Goal: Task Accomplishment & Management: Manage account settings

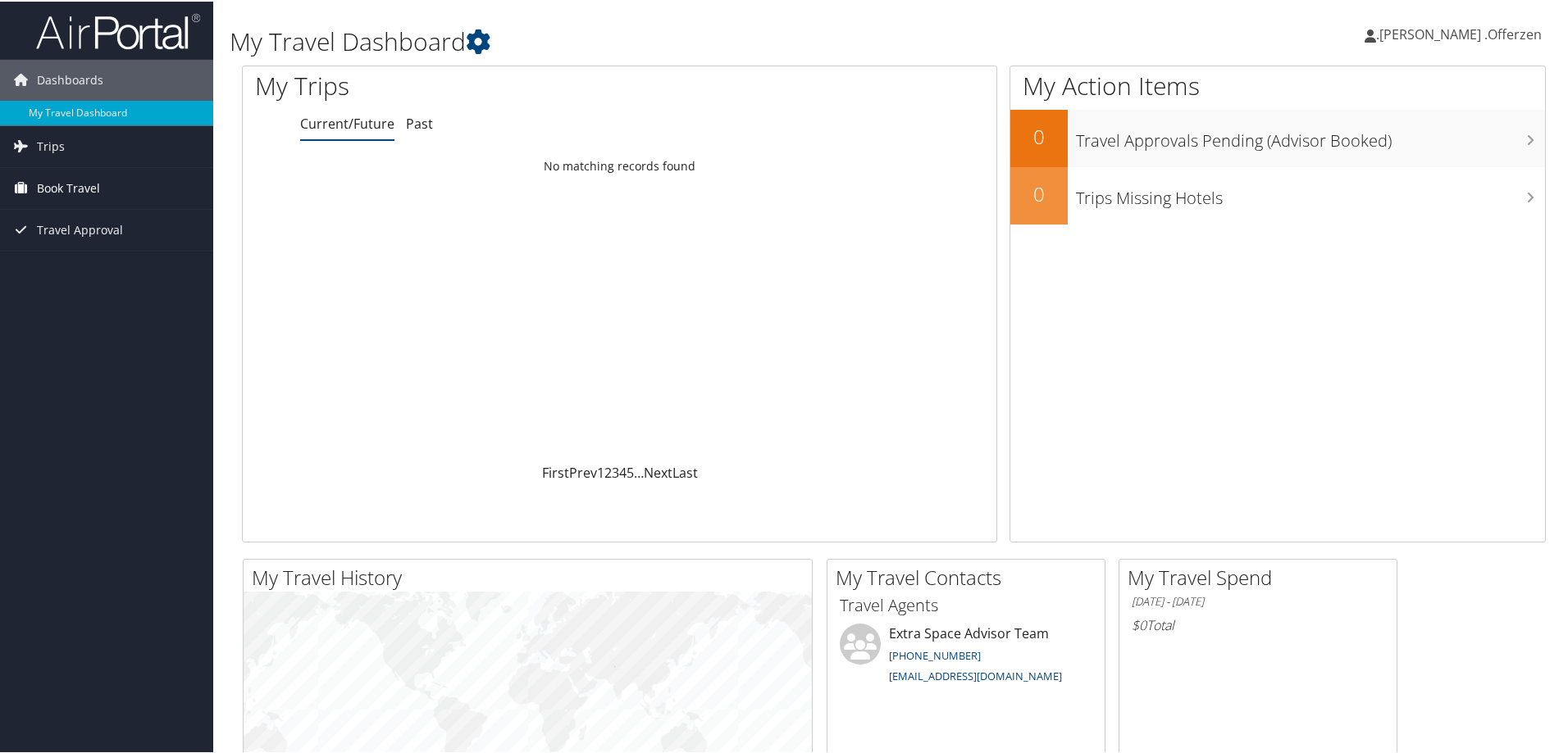
click at [53, 183] on span "Book Travel" at bounding box center [68, 187] width 63 height 41
click at [55, 179] on span "Book Travel" at bounding box center [68, 187] width 63 height 41
click at [45, 138] on span "Trips" at bounding box center [51, 145] width 28 height 41
click at [62, 267] on span "Book Travel" at bounding box center [68, 260] width 63 height 41
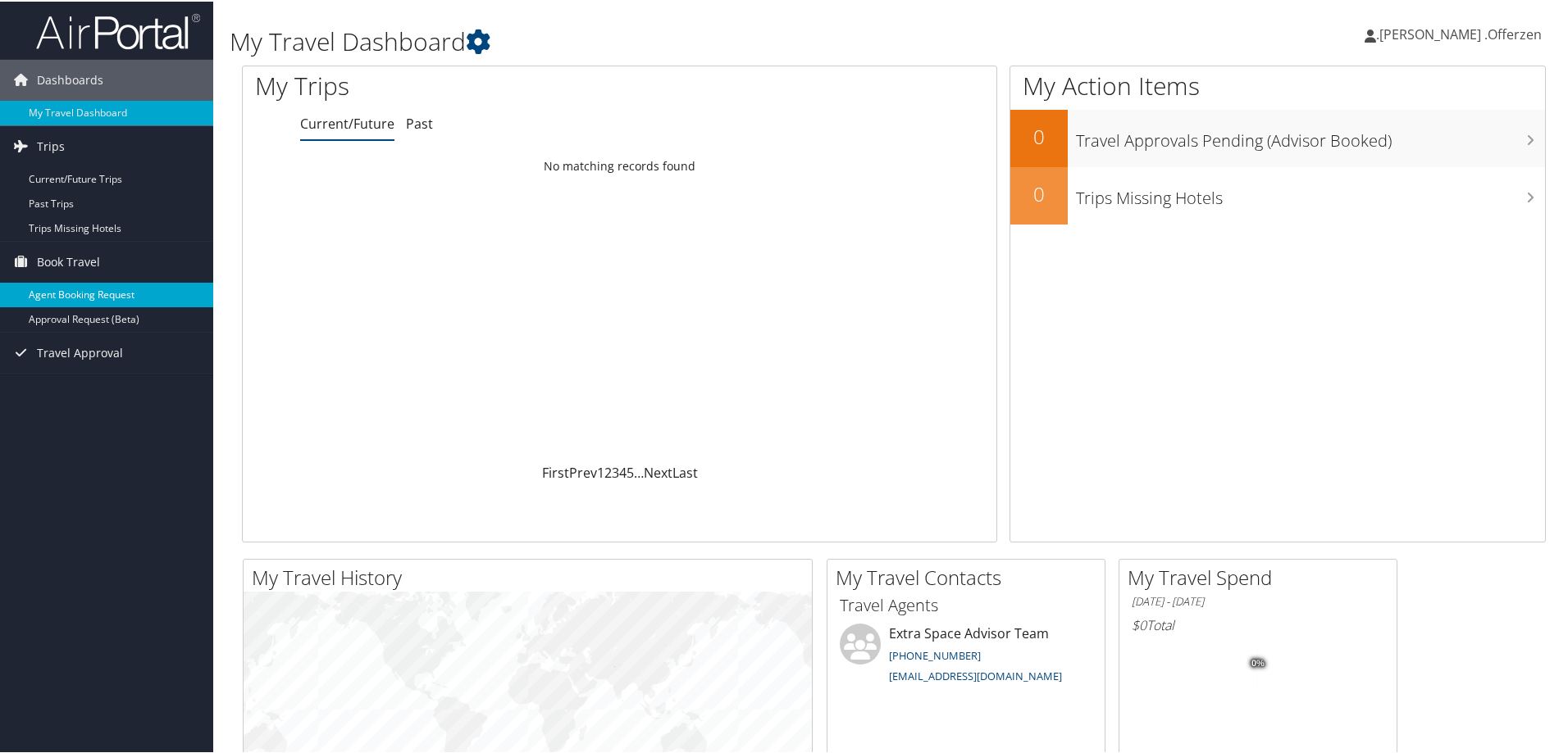
click at [103, 284] on link "Agent Booking Request" at bounding box center [106, 293] width 213 height 24
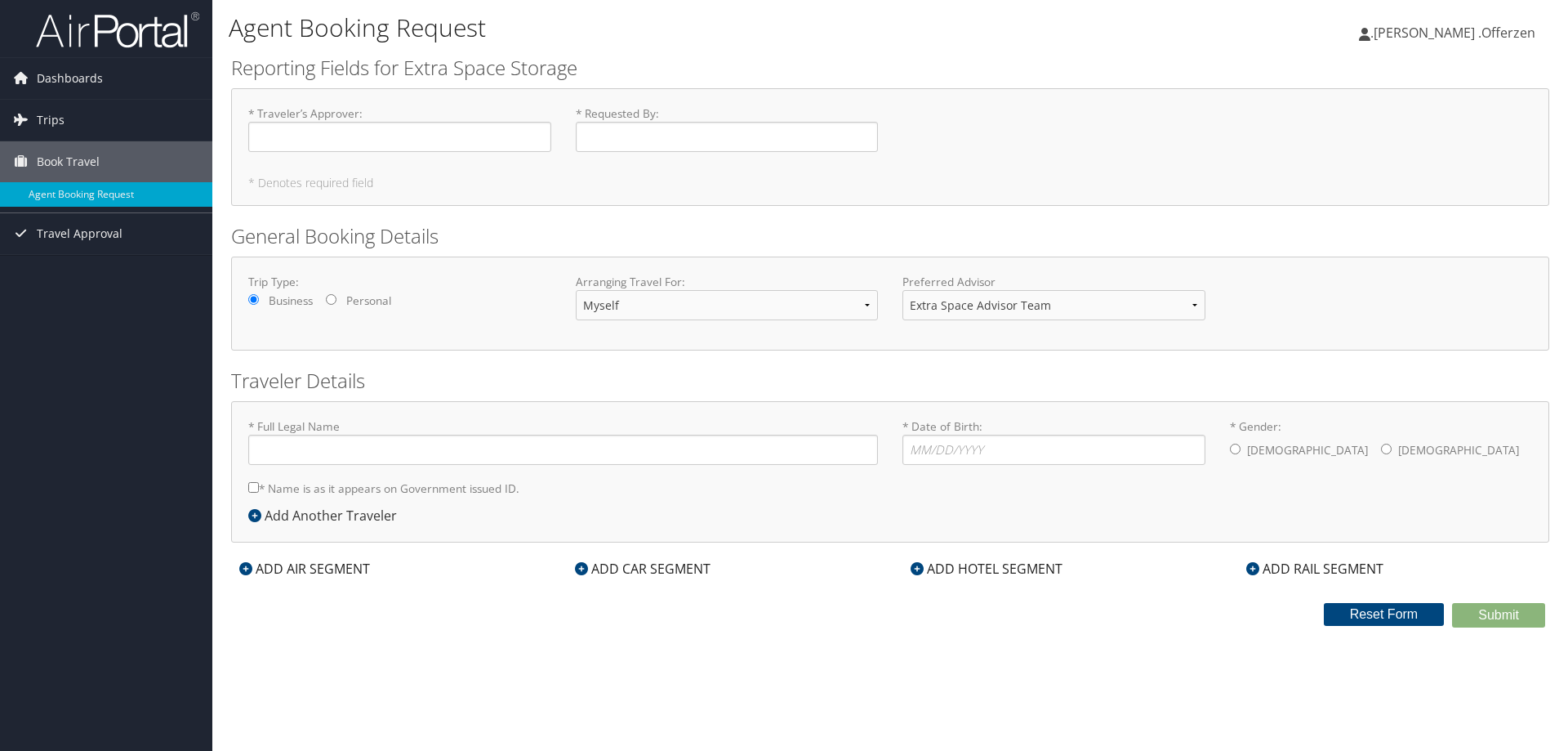
type input ".Chris P .Offerzen"
click at [1481, 33] on span ".[PERSON_NAME] .Offerzen" at bounding box center [1453, 32] width 165 height 18
click at [1379, 237] on link "Sign Out" at bounding box center [1444, 239] width 182 height 28
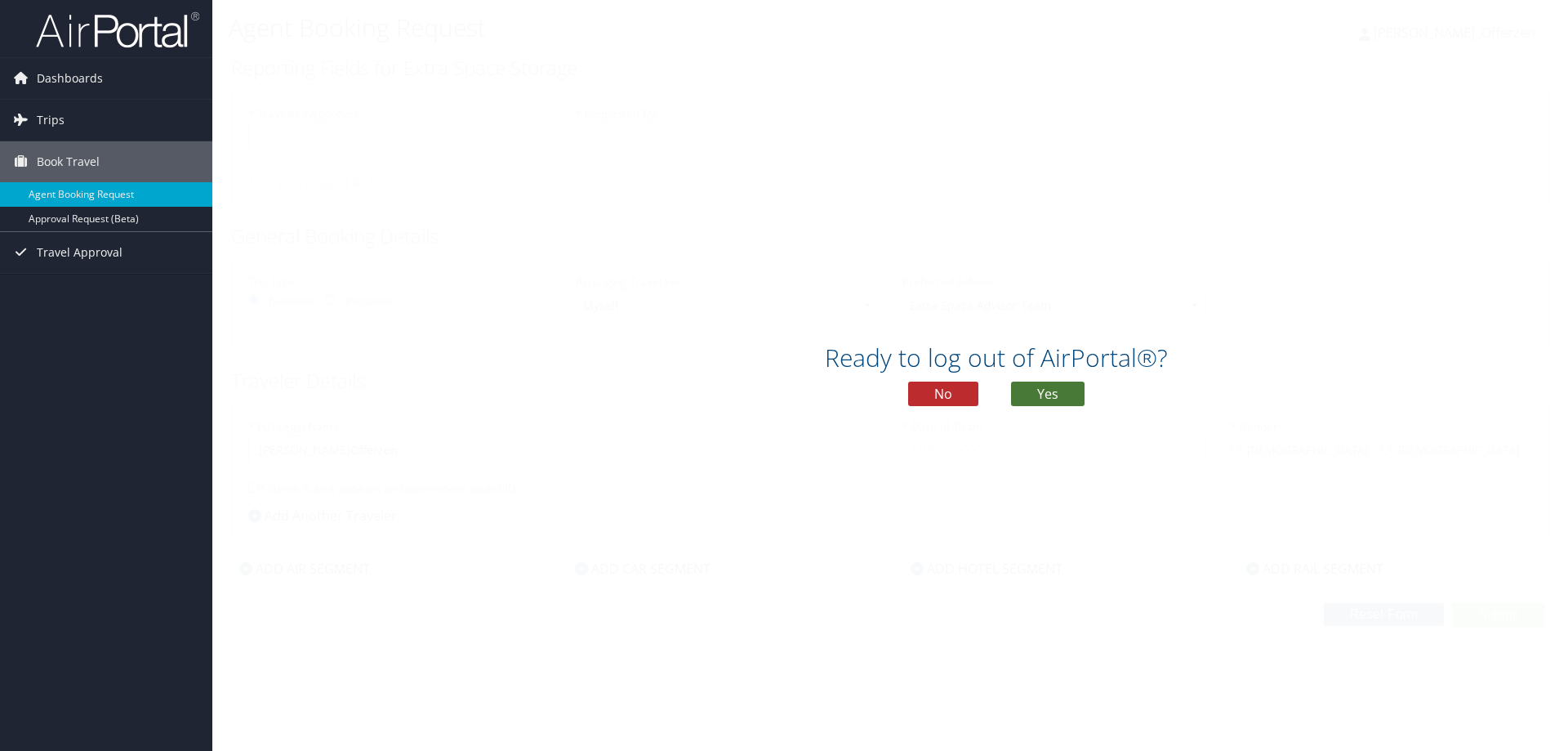
click at [1053, 388] on button "Yes" at bounding box center [1048, 394] width 74 height 24
